Goal: Communication & Community: Share content

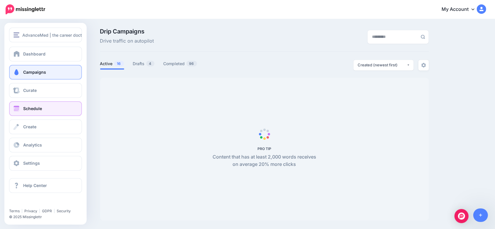
click at [13, 109] on span at bounding box center [17, 109] width 8 height 6
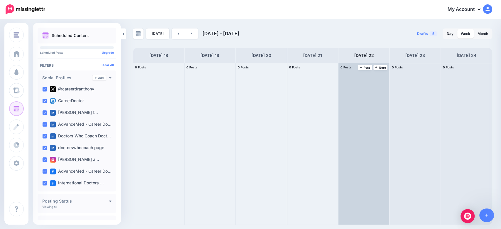
click at [366, 64] on div "0 Posts 22 Note Post" at bounding box center [363, 67] width 51 height 9
click at [366, 66] on span "Post" at bounding box center [365, 67] width 10 height 3
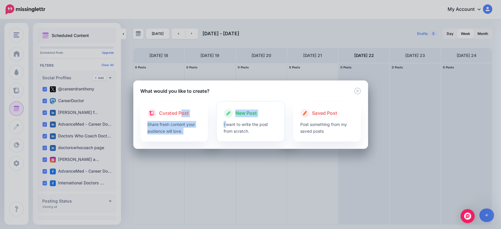
drag, startPoint x: 180, startPoint y: 113, endPoint x: 227, endPoint y: 127, distance: 48.9
click at [227, 127] on div "Curated Post Share fresh content your audience will love. New Post I want to wr…" at bounding box center [250, 122] width 229 height 40
click at [288, 89] on div "What would you like to create?" at bounding box center [250, 87] width 235 height 14
click at [241, 126] on p "I want to write the post from scratch." at bounding box center [251, 127] width 54 height 13
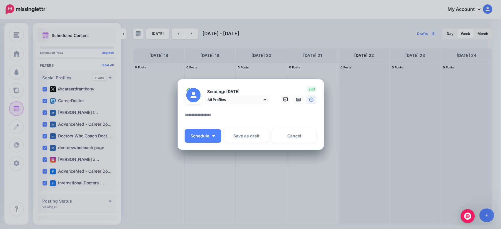
click at [206, 114] on textarea at bounding box center [252, 116] width 135 height 11
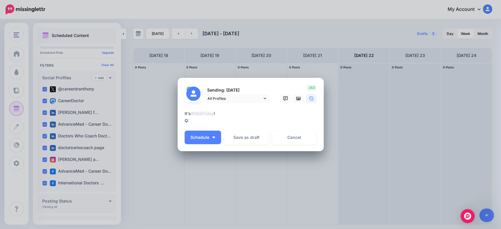
paste textarea "**********"
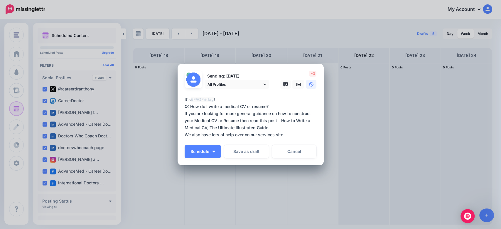
click at [185, 114] on textarea "**********" at bounding box center [252, 117] width 135 height 42
click at [250, 126] on textarea "**********" at bounding box center [252, 117] width 135 height 42
drag, startPoint x: 278, startPoint y: 121, endPoint x: 277, endPoint y: 127, distance: 6.6
click at [277, 127] on textarea "**********" at bounding box center [252, 117] width 135 height 42
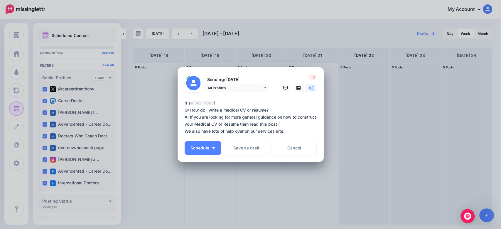
paste textarea "**********"
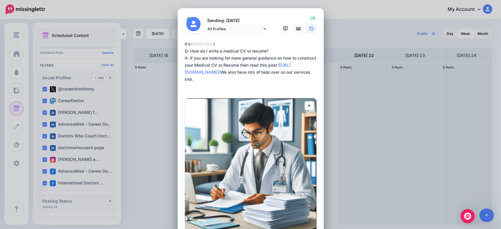
drag, startPoint x: 284, startPoint y: 85, endPoint x: 182, endPoint y: 87, distance: 102.1
click at [185, 87] on textarea "**********" at bounding box center [252, 64] width 135 height 49
click at [238, 87] on textarea "**********" at bounding box center [252, 64] width 135 height 49
click at [240, 80] on textarea "**********" at bounding box center [252, 64] width 135 height 49
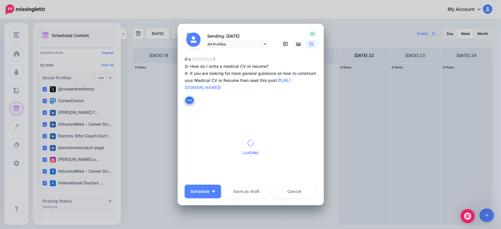
click at [240, 80] on textarea "**********" at bounding box center [252, 80] width 135 height 49
click at [249, 93] on textarea "**********" at bounding box center [252, 80] width 135 height 49
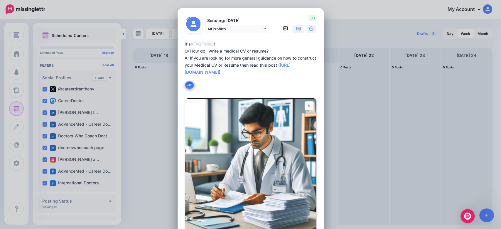
type textarea "**********"
click at [296, 27] on icon at bounding box center [298, 28] width 5 height 5
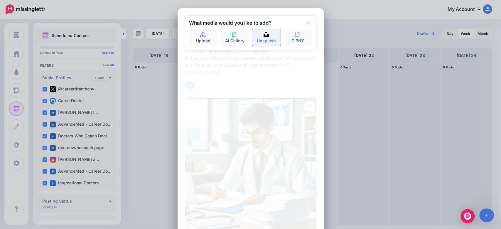
click at [264, 41] on link "Unsplash" at bounding box center [266, 37] width 29 height 16
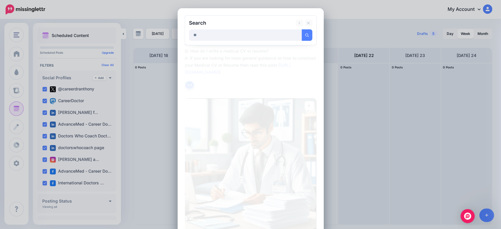
type input "**"
click at [302, 29] on button "submit" at bounding box center [307, 34] width 11 height 11
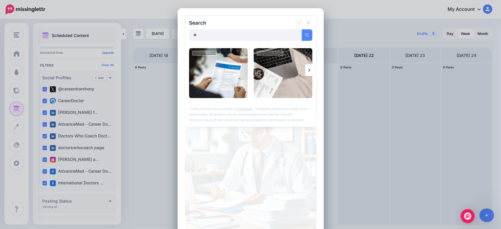
click at [308, 70] on icon at bounding box center [309, 70] width 2 height 5
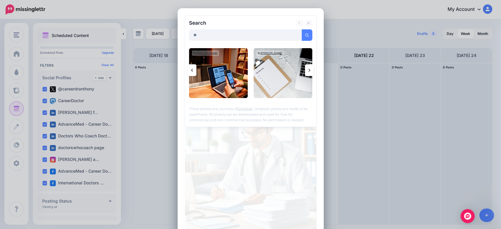
click at [191, 72] on icon at bounding box center [192, 70] width 2 height 5
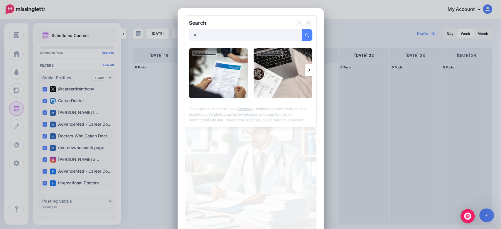
click at [226, 82] on img at bounding box center [218, 73] width 59 height 50
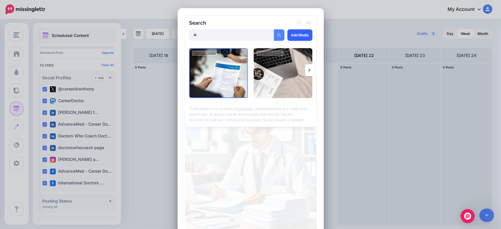
click at [296, 35] on link "Add Media" at bounding box center [299, 34] width 25 height 11
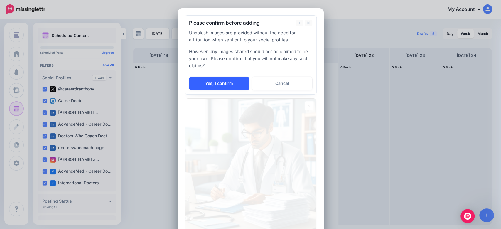
click at [217, 87] on link "Yes, I confirm" at bounding box center [219, 83] width 60 height 13
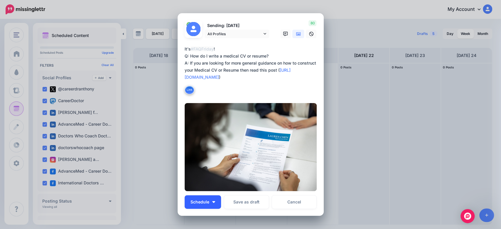
click at [199, 205] on button "Schedule" at bounding box center [203, 201] width 36 height 13
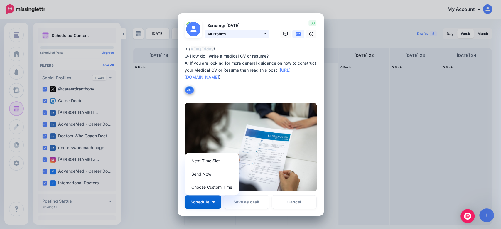
click at [259, 34] on span "All Profiles" at bounding box center [234, 34] width 55 height 6
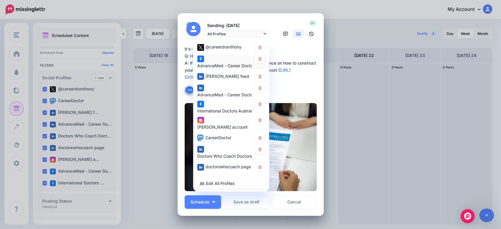
click at [216, 58] on div "AdvanceMed - Career Doctors page" at bounding box center [224, 62] width 55 height 14
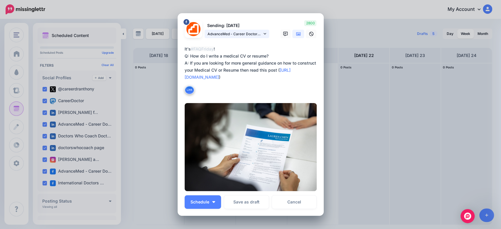
click at [254, 33] on span "AdvanceMed - Career Doctors page" at bounding box center [234, 34] width 55 height 6
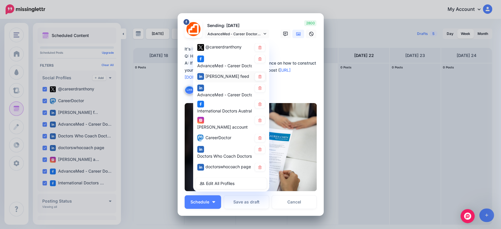
click at [216, 79] on span "Dr Anthony Llewellyn feed" at bounding box center [227, 76] width 44 height 5
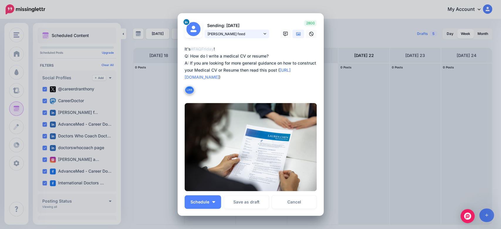
click at [257, 31] on link "Dr Anthony Llewellyn feed" at bounding box center [237, 34] width 65 height 9
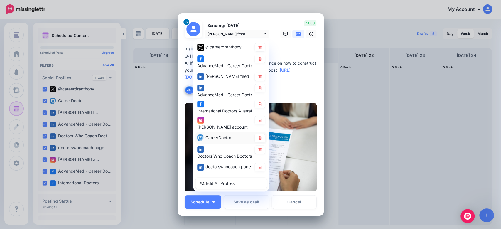
click at [218, 140] on span "CareerDoctor" at bounding box center [218, 137] width 26 height 5
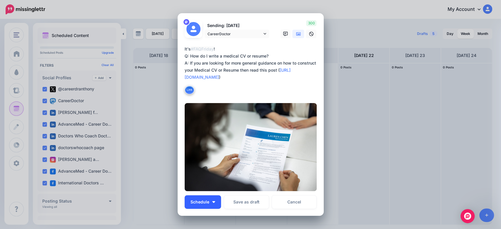
click at [202, 203] on span "Schedule" at bounding box center [199, 202] width 19 height 4
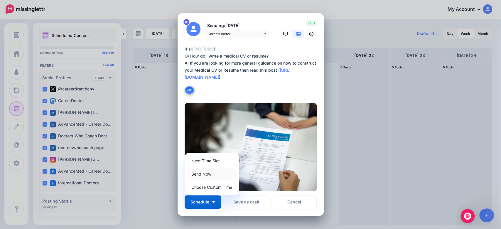
click at [207, 175] on link "Send Now" at bounding box center [212, 173] width 50 height 11
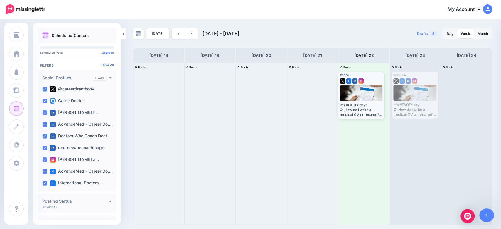
drag, startPoint x: 412, startPoint y: 94, endPoint x: 358, endPoint y: 93, distance: 53.7
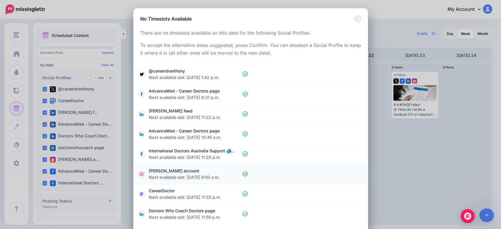
scroll to position [49, 0]
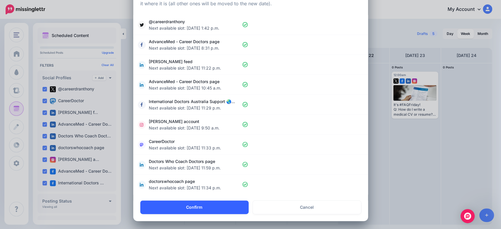
click at [222, 207] on button "Confirm" at bounding box center [194, 206] width 108 height 13
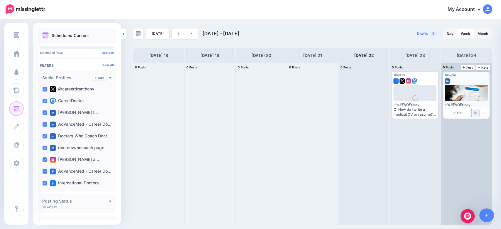
click at [475, 113] on img at bounding box center [475, 113] width 3 height 3
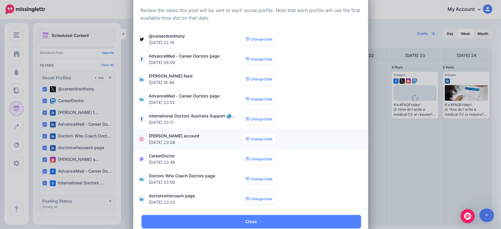
scroll to position [37, 0]
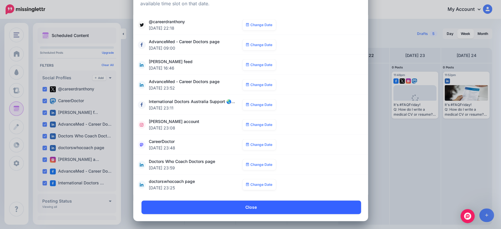
click at [278, 206] on link "Close" at bounding box center [251, 206] width 220 height 13
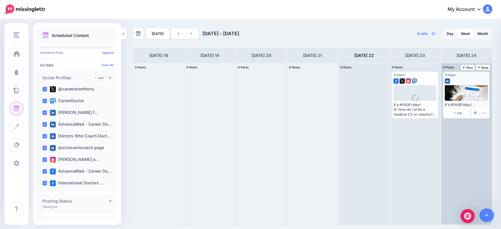
scroll to position [0, 0]
click at [483, 113] on icon "button" at bounding box center [484, 113] width 4 height 4
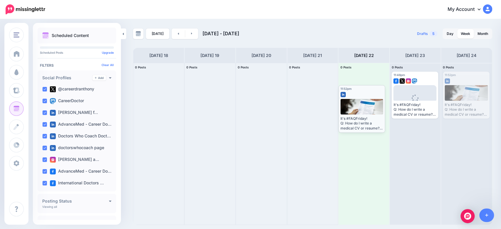
drag, startPoint x: 468, startPoint y: 86, endPoint x: 364, endPoint y: 100, distance: 105.3
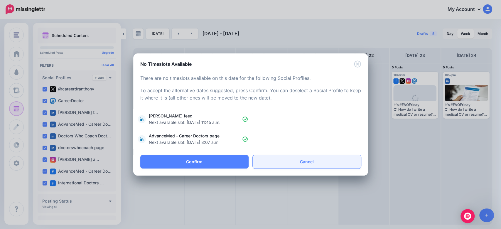
click at [299, 163] on link "Cancel" at bounding box center [307, 161] width 108 height 13
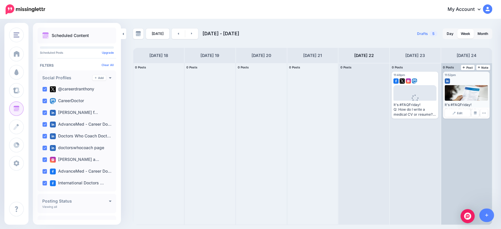
click at [459, 100] on div at bounding box center [466, 93] width 43 height 16
click at [485, 114] on icon "button" at bounding box center [484, 113] width 4 height 4
click at [474, 113] on img at bounding box center [475, 113] width 3 height 3
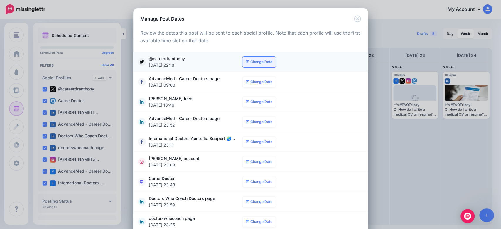
click at [256, 64] on link "Change Date" at bounding box center [259, 62] width 34 height 11
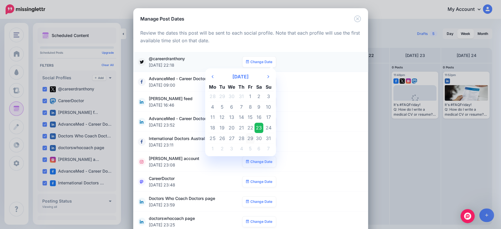
click at [246, 136] on td "29" at bounding box center [250, 138] width 9 height 11
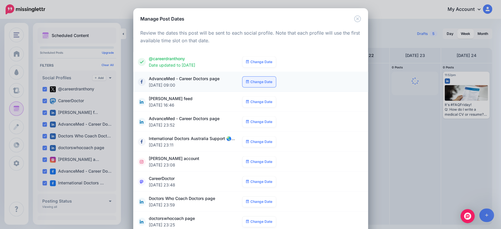
click at [257, 83] on link "Change Date" at bounding box center [259, 82] width 34 height 11
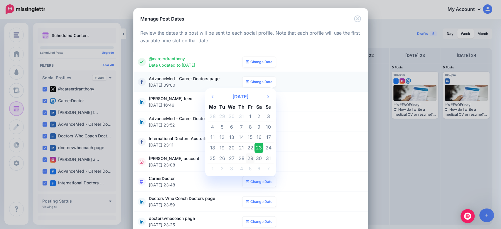
click at [249, 158] on td "29" at bounding box center [250, 158] width 9 height 11
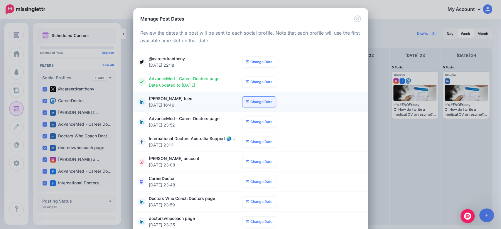
click at [257, 102] on link "Change Date" at bounding box center [259, 102] width 34 height 11
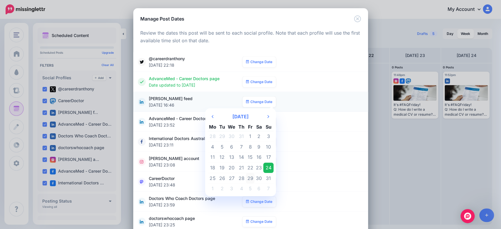
click at [249, 178] on td "29" at bounding box center [250, 178] width 9 height 11
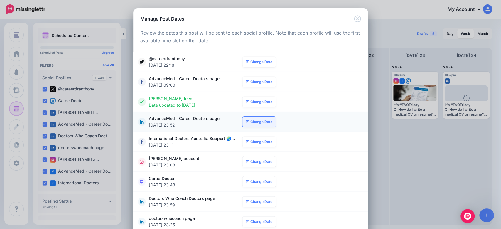
click at [258, 122] on link "Change Date" at bounding box center [259, 122] width 34 height 11
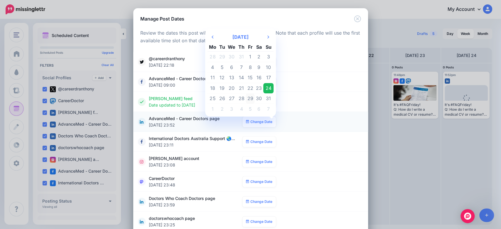
click at [249, 98] on td "29" at bounding box center [250, 98] width 9 height 11
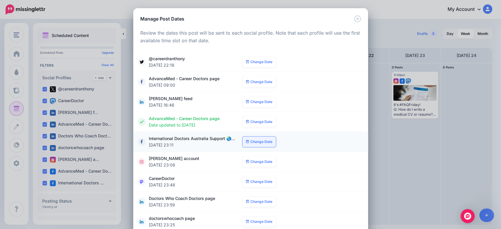
click at [252, 144] on link "Change Date" at bounding box center [259, 141] width 34 height 11
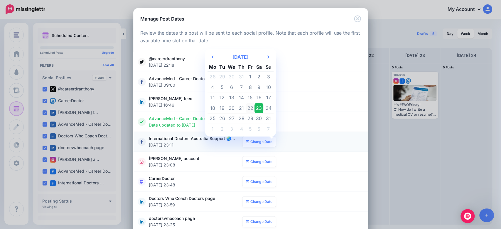
click at [249, 109] on td "22" at bounding box center [250, 108] width 9 height 11
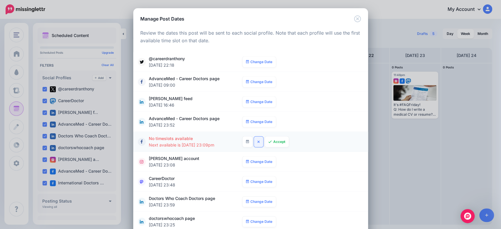
click at [256, 143] on link at bounding box center [258, 141] width 9 height 11
click at [256, 143] on link "Change Date" at bounding box center [259, 141] width 34 height 11
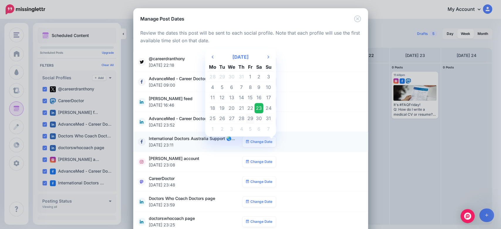
click at [249, 118] on td "29" at bounding box center [250, 118] width 9 height 11
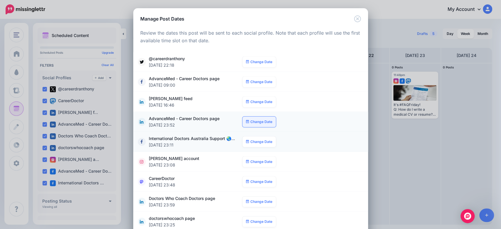
click at [249, 118] on link "Change Date" at bounding box center [259, 122] width 34 height 11
click at [252, 122] on link "Change Date" at bounding box center [259, 122] width 34 height 11
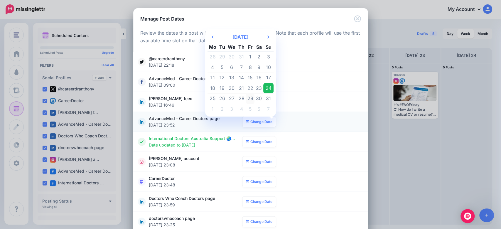
click at [248, 94] on td "29" at bounding box center [250, 98] width 9 height 11
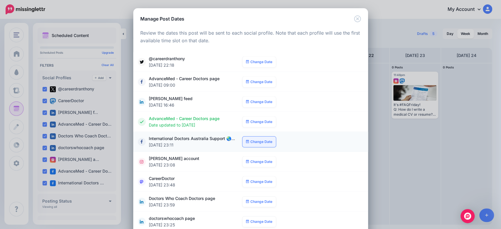
click at [254, 145] on link "Change Date" at bounding box center [259, 141] width 34 height 11
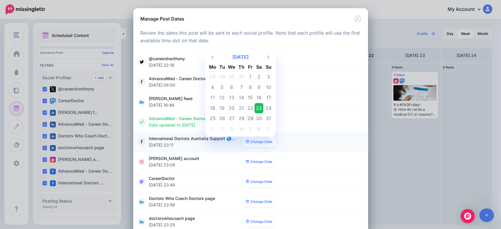
click at [249, 116] on td "29" at bounding box center [250, 118] width 9 height 11
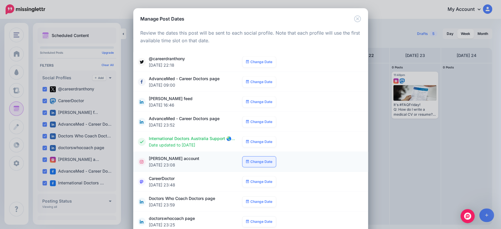
click at [250, 158] on link "Change Date" at bounding box center [259, 161] width 34 height 11
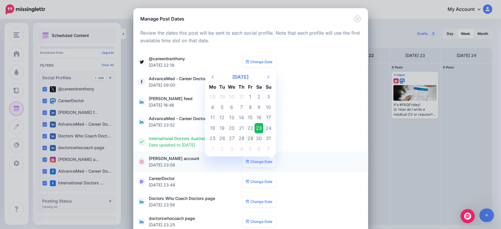
click at [249, 136] on td "29" at bounding box center [250, 138] width 9 height 11
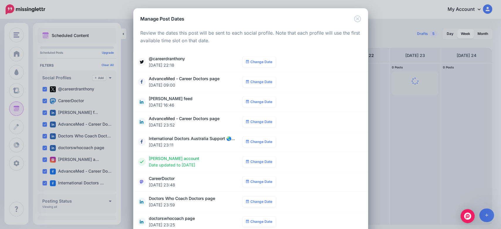
click at [249, 183] on link "Change Date" at bounding box center [259, 181] width 34 height 11
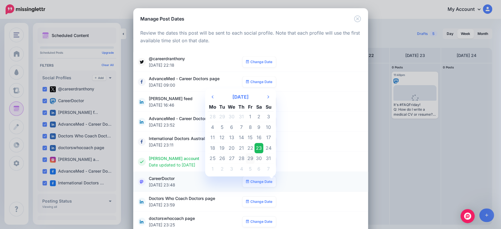
click at [246, 159] on td "29" at bounding box center [250, 158] width 9 height 11
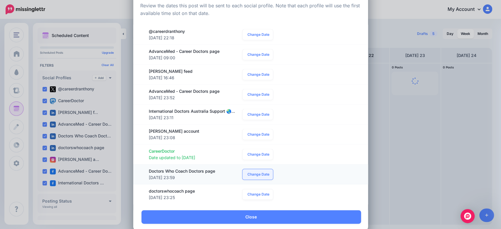
scroll to position [37, 0]
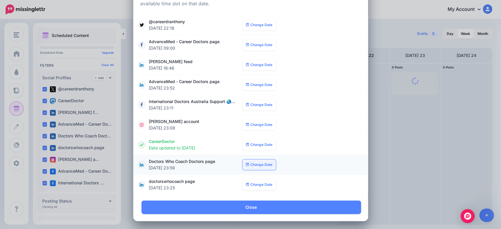
click at [250, 163] on link "Change Date" at bounding box center [259, 164] width 34 height 11
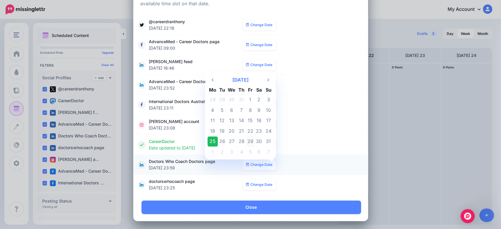
click at [250, 143] on td "29" at bounding box center [250, 141] width 9 height 11
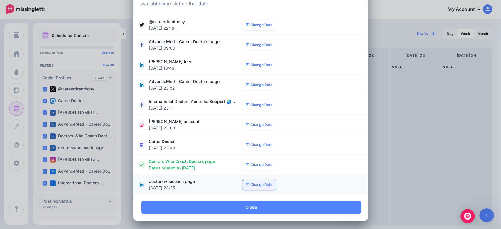
click at [256, 185] on link "Change Date" at bounding box center [259, 184] width 34 height 11
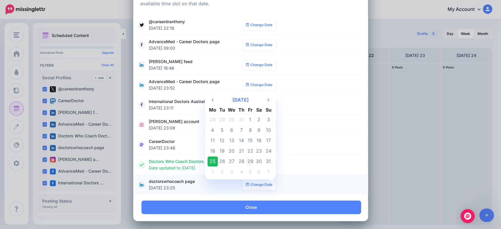
click at [247, 161] on td "29" at bounding box center [250, 161] width 9 height 11
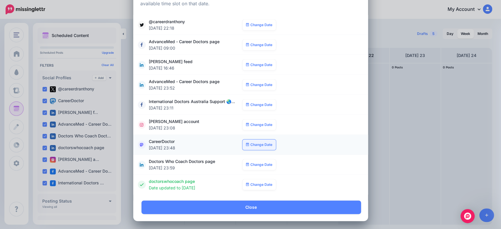
click at [255, 146] on link "Change Date" at bounding box center [259, 144] width 34 height 11
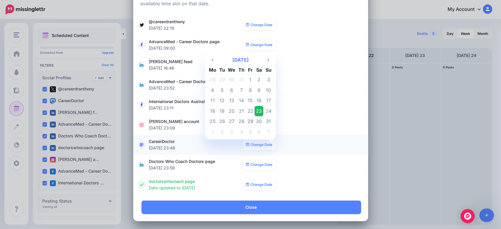
click at [248, 121] on td "29" at bounding box center [250, 121] width 9 height 11
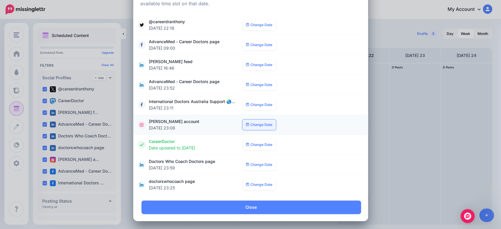
click at [262, 120] on link "Change Date" at bounding box center [259, 124] width 34 height 11
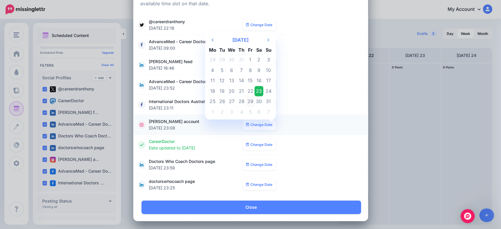
click at [247, 101] on td "29" at bounding box center [250, 101] width 9 height 11
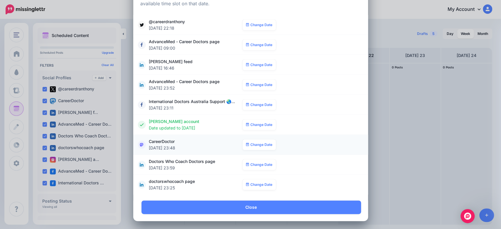
click at [314, 152] on li "**********" at bounding box center [250, 145] width 235 height 20
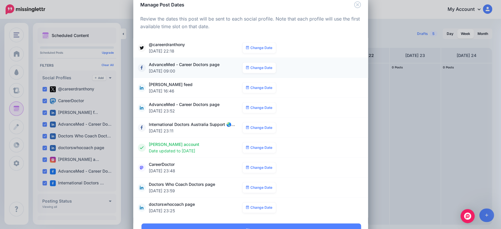
scroll to position [0, 0]
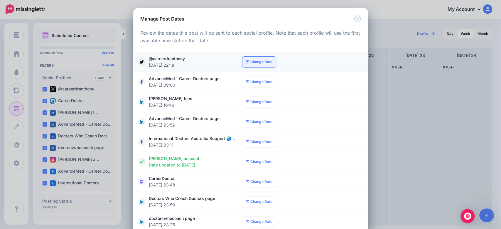
click at [255, 66] on link "Change Date" at bounding box center [259, 62] width 34 height 11
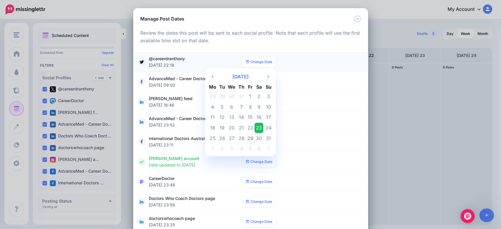
click at [247, 139] on td "29" at bounding box center [250, 138] width 9 height 11
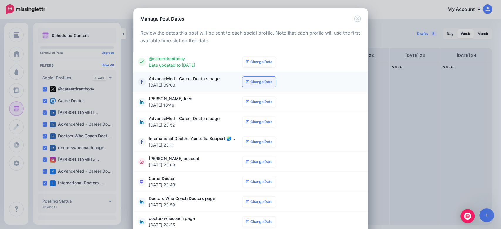
click at [254, 77] on link "Change Date" at bounding box center [259, 82] width 34 height 11
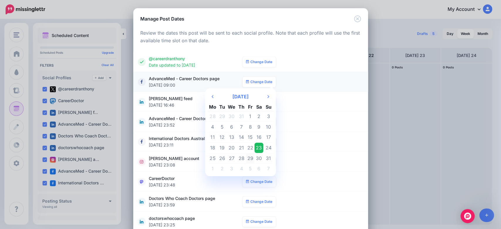
click at [246, 156] on td "29" at bounding box center [250, 158] width 9 height 11
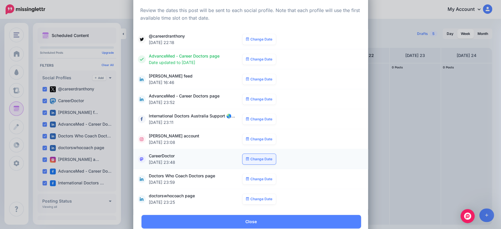
scroll to position [37, 0]
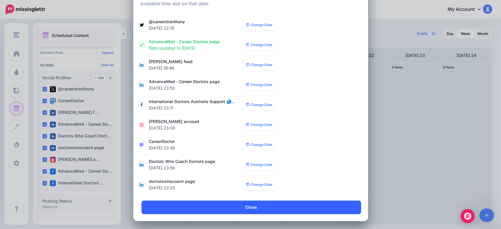
click at [269, 202] on link "Close" at bounding box center [251, 206] width 220 height 13
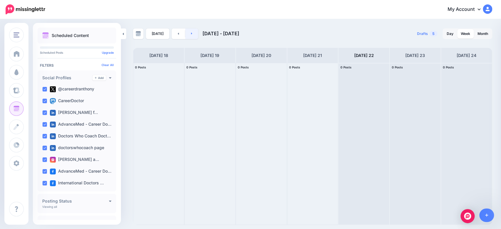
click at [193, 37] on link at bounding box center [191, 33] width 13 height 11
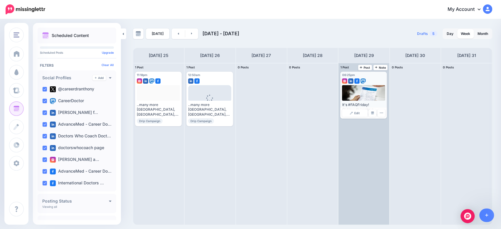
click at [365, 81] on img at bounding box center [362, 80] width 5 height 5
click at [360, 112] on link "Edit" at bounding box center [355, 113] width 26 height 8
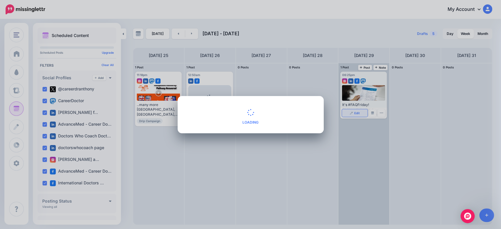
scroll to position [0, 0]
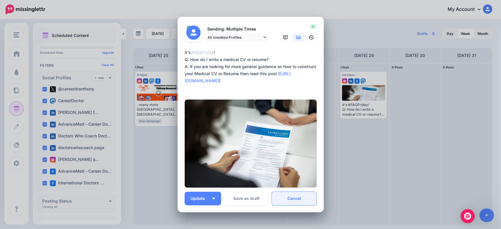
click at [296, 200] on link "Cancel" at bounding box center [294, 198] width 45 height 13
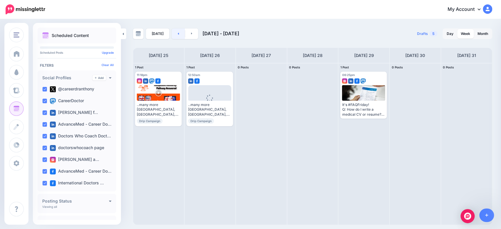
click at [176, 35] on link at bounding box center [178, 33] width 13 height 11
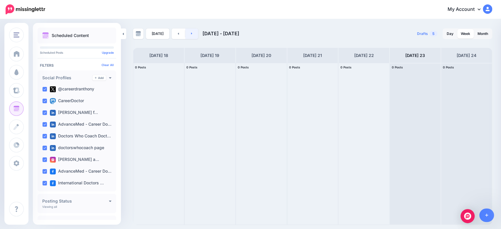
click at [192, 35] on link at bounding box center [191, 33] width 13 height 11
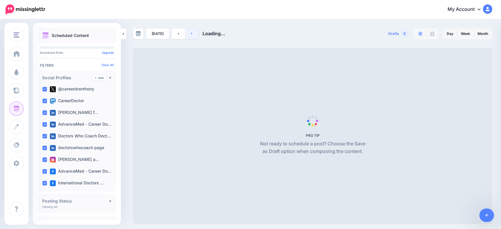
click at [190, 36] on link at bounding box center [191, 33] width 13 height 11
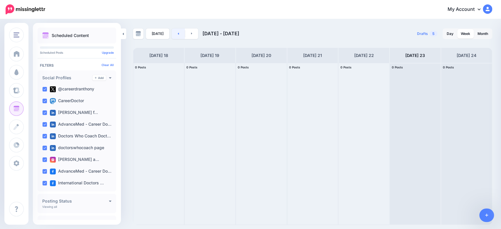
click at [176, 35] on link at bounding box center [178, 33] width 13 height 11
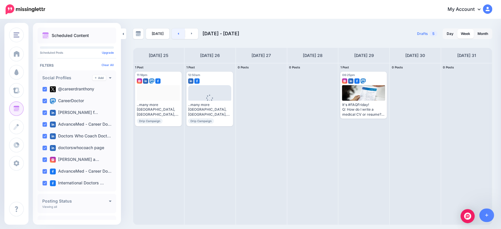
click at [176, 35] on link at bounding box center [178, 33] width 13 height 11
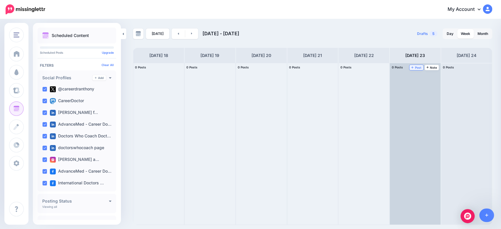
click at [416, 68] on span "Post" at bounding box center [416, 67] width 10 height 3
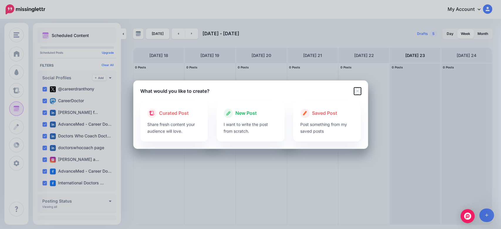
click at [357, 90] on icon "Close" at bounding box center [357, 90] width 7 height 7
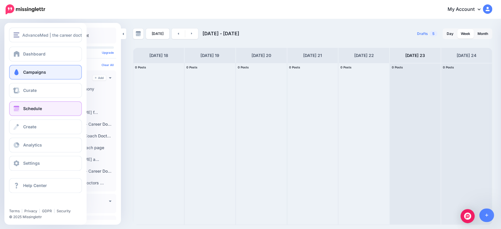
click at [36, 72] on span "Campaigns" at bounding box center [34, 72] width 23 height 5
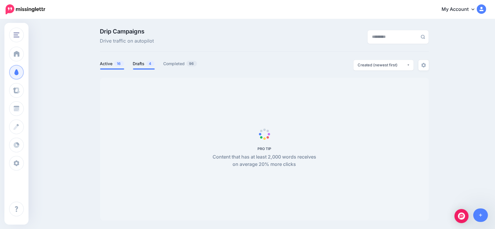
click at [146, 64] on link "Drafts 4" at bounding box center [144, 63] width 22 height 7
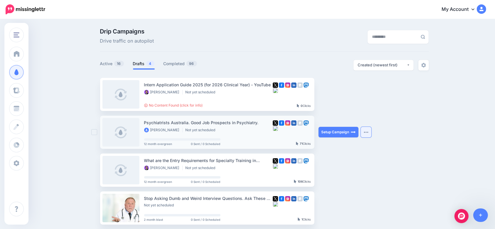
click at [371, 130] on button "button" at bounding box center [366, 132] width 11 height 11
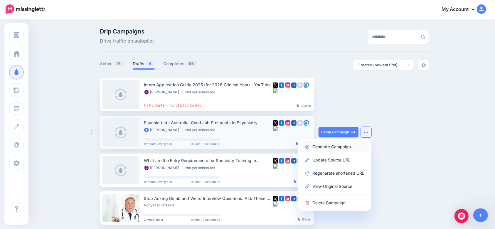
click at [347, 149] on link "Generate Campaign" at bounding box center [334, 146] width 68 height 11
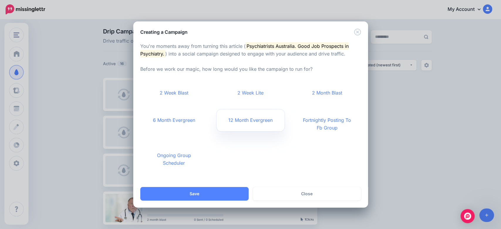
click at [255, 117] on link "12 Month Evergreen" at bounding box center [251, 120] width 68 height 22
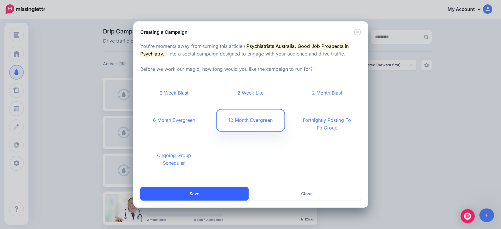
click at [209, 195] on button "Save" at bounding box center [194, 193] width 108 height 13
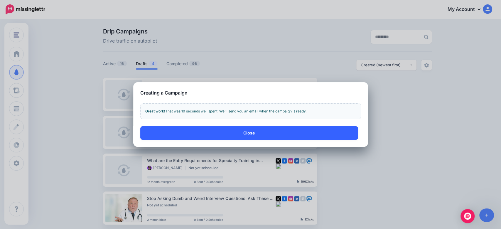
click at [264, 131] on button "Close" at bounding box center [249, 132] width 218 height 13
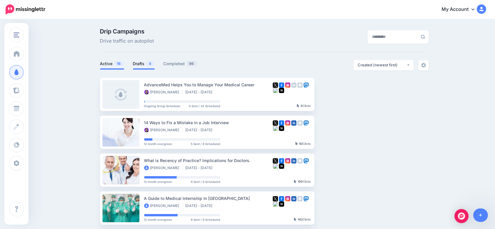
click at [146, 63] on link "Drafts 4" at bounding box center [144, 63] width 22 height 7
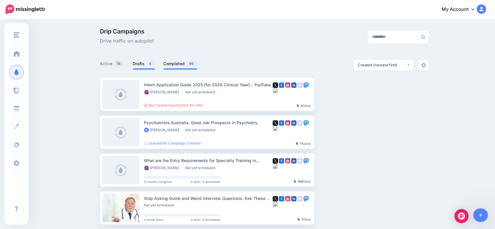
click at [173, 60] on link "Completed 96" at bounding box center [180, 63] width 34 height 7
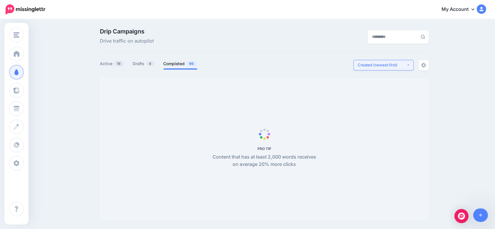
click at [379, 65] on div "Created (newest first)" at bounding box center [382, 65] width 49 height 6
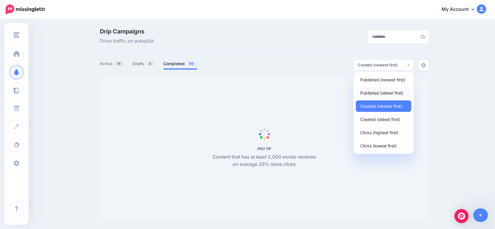
click at [401, 93] on span "Published (oldest first)" at bounding box center [381, 92] width 43 height 7
select select "**********"
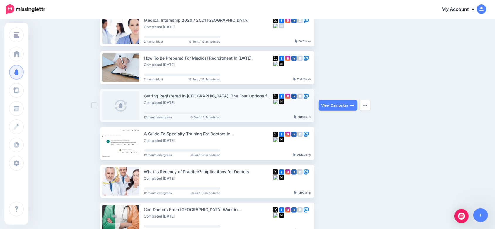
scroll to position [274, 0]
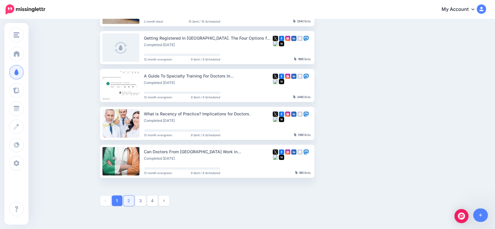
click at [130, 203] on link "2" at bounding box center [129, 200] width 11 height 11
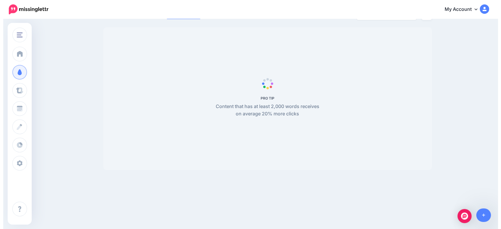
scroll to position [50, 0]
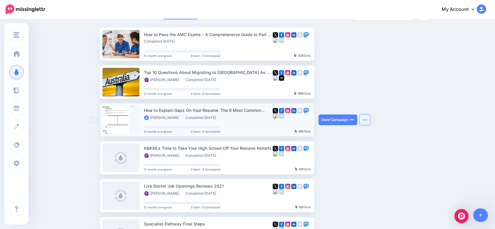
click at [365, 118] on button "button" at bounding box center [365, 119] width 11 height 11
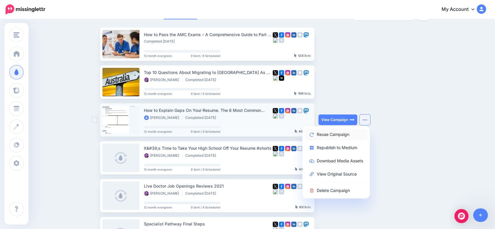
click at [338, 135] on link "Reuse Campaign" at bounding box center [336, 134] width 63 height 11
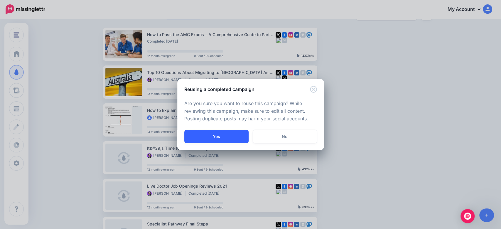
click at [223, 139] on button "Yes" at bounding box center [216, 136] width 64 height 13
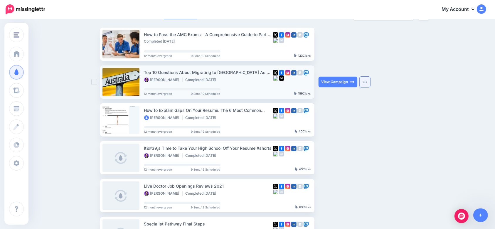
click at [367, 81] on img "button" at bounding box center [364, 82] width 5 height 2
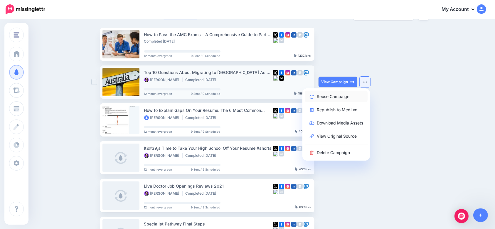
click at [338, 97] on link "Reuse Campaign" at bounding box center [336, 96] width 63 height 11
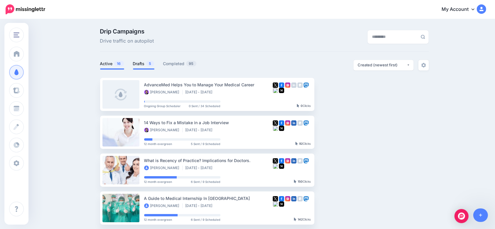
click at [143, 60] on link "Drafts 5" at bounding box center [143, 63] width 21 height 7
